Goal: Task Accomplishment & Management: Use online tool/utility

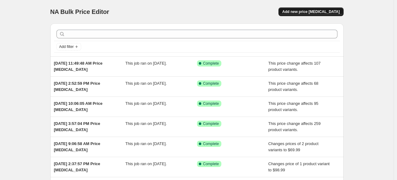
click at [302, 11] on span "Add new price [MEDICAL_DATA]" at bounding box center [310, 11] width 57 height 5
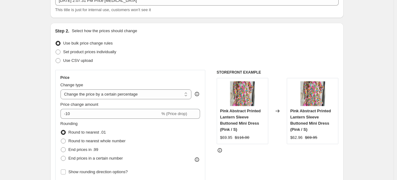
scroll to position [72, 0]
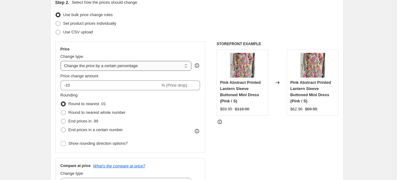
drag, startPoint x: 103, startPoint y: 64, endPoint x: 102, endPoint y: 69, distance: 5.1
click at [103, 64] on select "Change the price to a certain amount Change the price by a certain amount Chang…" at bounding box center [125, 66] width 131 height 10
select select "no_change"
click at [62, 61] on select "Change the price to a certain amount Change the price by a certain amount Chang…" at bounding box center [125, 66] width 131 height 10
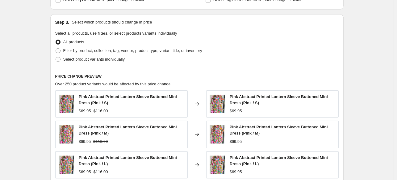
scroll to position [209, 0]
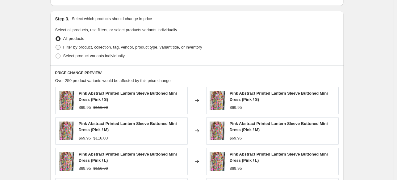
click at [77, 46] on span "Filter by product, collection, tag, vendor, product type, variant title, or inv…" at bounding box center [132, 47] width 139 height 5
click at [56, 45] on input "Filter by product, collection, tag, vendor, product type, variant title, or inv…" at bounding box center [56, 45] width 0 height 0
radio input "true"
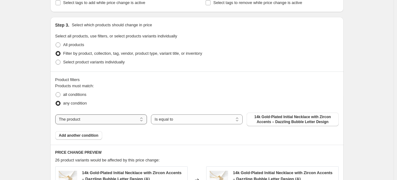
click at [104, 120] on select "The product The product's collection The product's tag The product's vendor The…" at bounding box center [101, 119] width 92 height 10
select select "product_status"
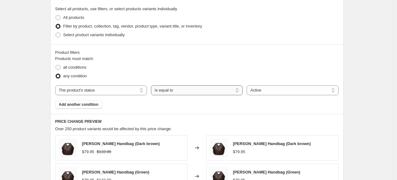
scroll to position [222, 0]
drag, startPoint x: 188, startPoint y: 90, endPoint x: 186, endPoint y: 93, distance: 3.7
click at [188, 90] on select "Is equal to Is not equal to" at bounding box center [197, 90] width 92 height 10
click at [265, 90] on select "Active Draft Archived" at bounding box center [293, 90] width 92 height 10
select select "draft"
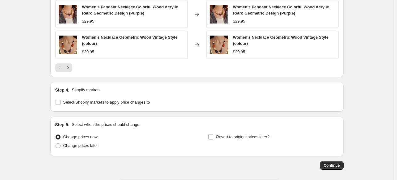
scroll to position [476, 0]
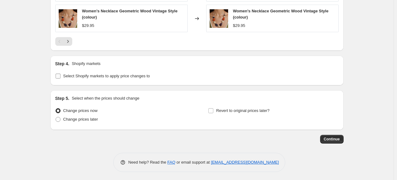
click at [58, 73] on input "Select Shopify markets to apply price changes to" at bounding box center [58, 75] width 5 height 5
checkbox input "true"
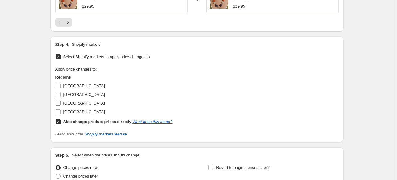
scroll to position [496, 0]
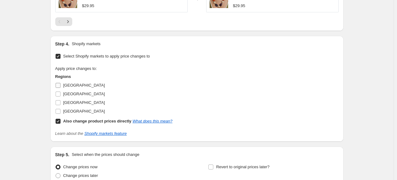
click at [69, 85] on span "[GEOGRAPHIC_DATA]" at bounding box center [84, 85] width 42 height 5
click at [60, 85] on input "[GEOGRAPHIC_DATA]" at bounding box center [58, 85] width 5 height 5
checkbox input "true"
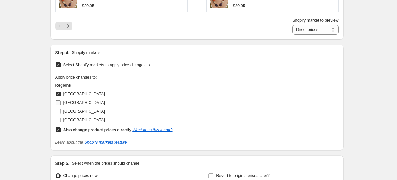
click at [68, 98] on label "[GEOGRAPHIC_DATA]" at bounding box center [80, 102] width 50 height 9
click at [60, 100] on input "[GEOGRAPHIC_DATA]" at bounding box center [58, 102] width 5 height 5
checkbox input "true"
click at [67, 110] on span "[GEOGRAPHIC_DATA]" at bounding box center [84, 111] width 42 height 5
click at [60, 110] on input "[GEOGRAPHIC_DATA]" at bounding box center [58, 111] width 5 height 5
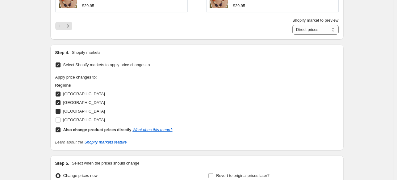
checkbox input "true"
click at [67, 120] on span "[GEOGRAPHIC_DATA]" at bounding box center [84, 119] width 42 height 5
click at [60, 120] on input "[GEOGRAPHIC_DATA]" at bounding box center [58, 119] width 5 height 5
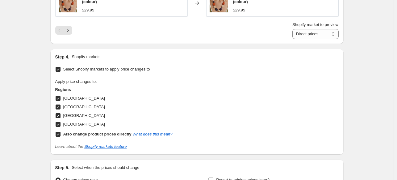
scroll to position [494, 0]
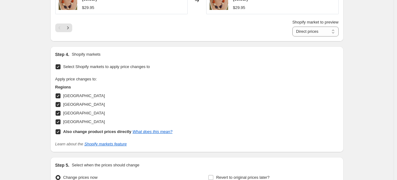
click at [67, 119] on span "[GEOGRAPHIC_DATA]" at bounding box center [84, 121] width 42 height 5
click at [60, 119] on input "[GEOGRAPHIC_DATA]" at bounding box center [58, 121] width 5 height 5
checkbox input "false"
click at [70, 94] on span "[GEOGRAPHIC_DATA]" at bounding box center [84, 95] width 42 height 5
click at [60, 94] on input "[GEOGRAPHIC_DATA]" at bounding box center [58, 95] width 5 height 5
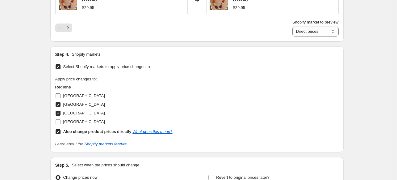
checkbox input "false"
click at [70, 102] on span "[GEOGRAPHIC_DATA]" at bounding box center [84, 104] width 42 height 5
click at [60, 102] on input "[GEOGRAPHIC_DATA]" at bounding box center [58, 104] width 5 height 5
checkbox input "false"
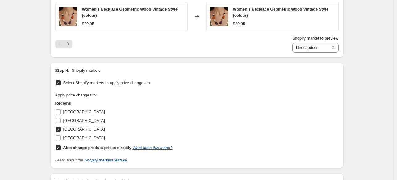
click at [59, 148] on input "Also change product prices directly What does this mean?" at bounding box center [58, 147] width 5 height 5
checkbox input "false"
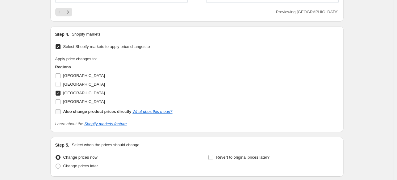
scroll to position [507, 0]
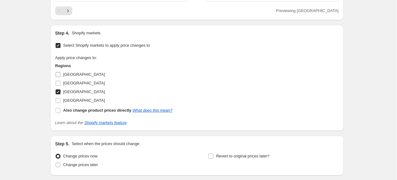
click at [59, 73] on input "[GEOGRAPHIC_DATA]" at bounding box center [58, 74] width 5 height 5
checkbox input "true"
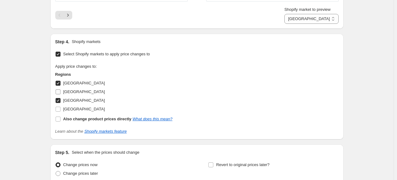
click at [62, 91] on label "[GEOGRAPHIC_DATA]" at bounding box center [80, 91] width 50 height 9
click at [60, 91] on input "[GEOGRAPHIC_DATA]" at bounding box center [58, 91] width 5 height 5
checkbox input "true"
click at [63, 105] on label "[GEOGRAPHIC_DATA]" at bounding box center [80, 109] width 50 height 9
click at [60, 106] on input "[GEOGRAPHIC_DATA]" at bounding box center [58, 108] width 5 height 5
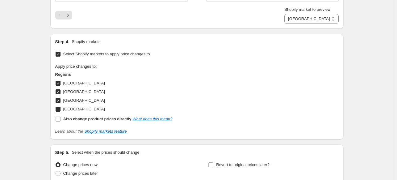
checkbox input "true"
click at [64, 119] on label "Also change product prices directly What does this mean?" at bounding box center [113, 118] width 117 height 9
click at [60, 119] on input "Also change product prices directly What does this mean?" at bounding box center [58, 118] width 5 height 5
checkbox input "true"
select select "direct"
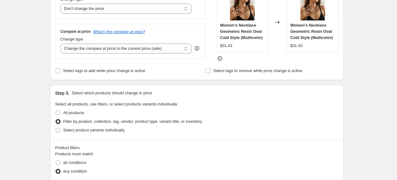
scroll to position [102, 0]
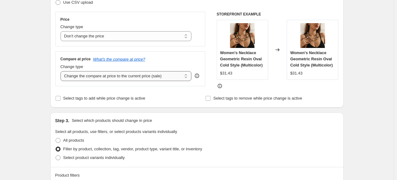
click at [84, 77] on select "Change the compare at price to the current price (sale) Change the compare at p…" at bounding box center [125, 76] width 131 height 10
select select "pp"
click at [62, 71] on select "Change the compare at price to the current price (sale) Change the compare at p…" at bounding box center [125, 76] width 131 height 10
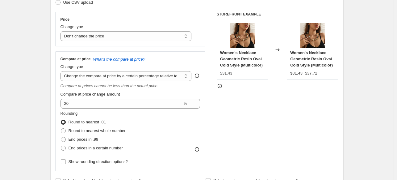
scroll to position [130, 0]
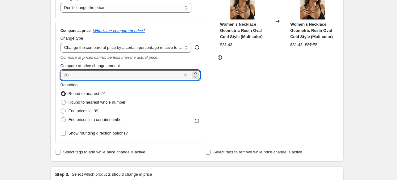
drag, startPoint x: 77, startPoint y: 72, endPoint x: 37, endPoint y: 74, distance: 39.8
type input "66"
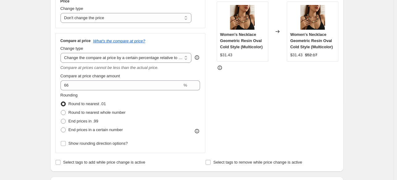
scroll to position [119, 0]
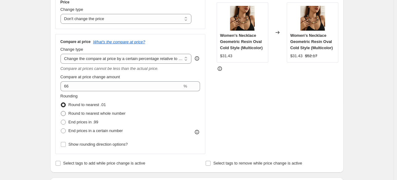
click at [87, 112] on span "Round to nearest whole number" at bounding box center [96, 113] width 57 height 5
click at [61, 111] on input "Round to nearest whole number" at bounding box center [61, 111] width 0 height 0
radio input "true"
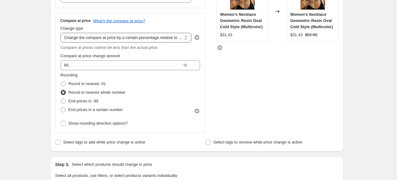
scroll to position [140, 0]
click at [82, 35] on select "Change the compare at price to the current price (sale) Change the compare at p…" at bounding box center [125, 38] width 131 height 10
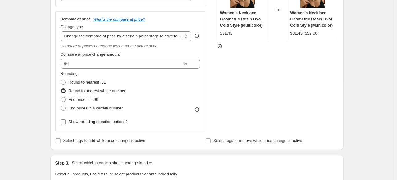
scroll to position [141, 0]
click at [69, 122] on span "Show rounding direction options?" at bounding box center [97, 121] width 59 height 5
click at [66, 122] on input "Show rounding direction options?" at bounding box center [63, 121] width 5 height 5
checkbox input "true"
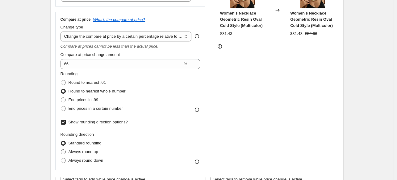
click at [73, 150] on span "Always round up" at bounding box center [83, 151] width 30 height 5
click at [61, 149] on input "Always round up" at bounding box center [61, 149] width 0 height 0
radio input "true"
click at [75, 141] on span "Standard rounding" at bounding box center [84, 142] width 33 height 5
click at [61, 141] on input "Standard rounding" at bounding box center [61, 140] width 0 height 0
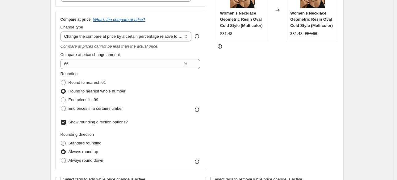
radio input "true"
click at [77, 159] on span "Always round down" at bounding box center [85, 160] width 35 height 5
click at [61, 158] on input "Always round down" at bounding box center [61, 158] width 0 height 0
radio input "true"
click at [75, 146] on label "Standard rounding" at bounding box center [80, 143] width 41 height 9
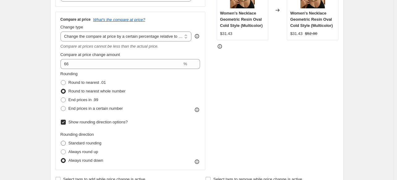
click at [61, 141] on input "Standard rounding" at bounding box center [61, 140] width 0 height 0
radio input "true"
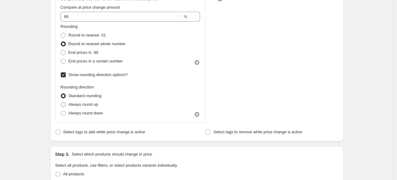
scroll to position [188, 0]
click at [64, 76] on input "Show rounding direction options?" at bounding box center [63, 75] width 5 height 5
checkbox input "false"
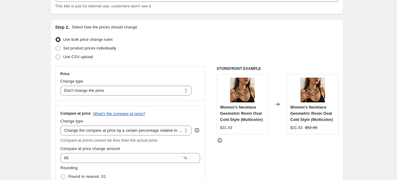
scroll to position [46, 0]
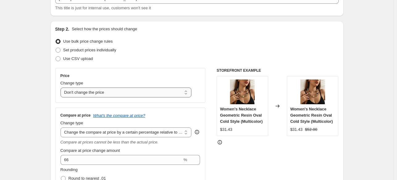
click at [91, 88] on select "Change the price to a certain amount Change the price by a certain amount Chang…" at bounding box center [125, 92] width 131 height 10
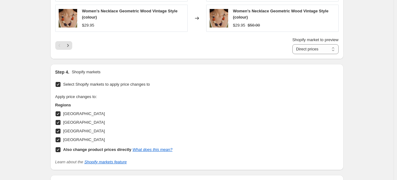
scroll to position [643, 0]
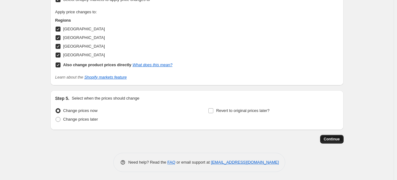
click at [330, 137] on span "Continue" at bounding box center [332, 138] width 16 height 5
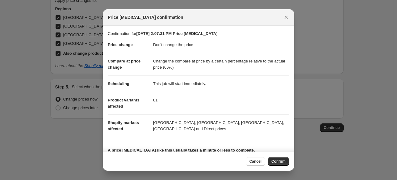
scroll to position [0, 0]
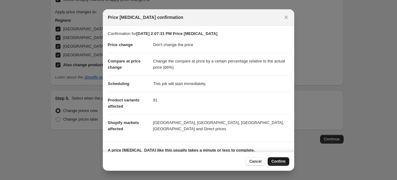
click at [280, 160] on span "Confirm" at bounding box center [278, 161] width 14 height 5
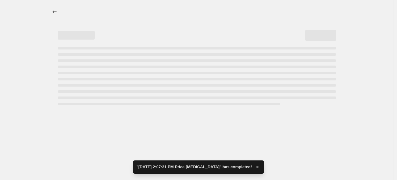
select select "no_change"
select select "pp"
select select "product_status"
select select "draft"
